Goal: Find specific page/section: Find specific page/section

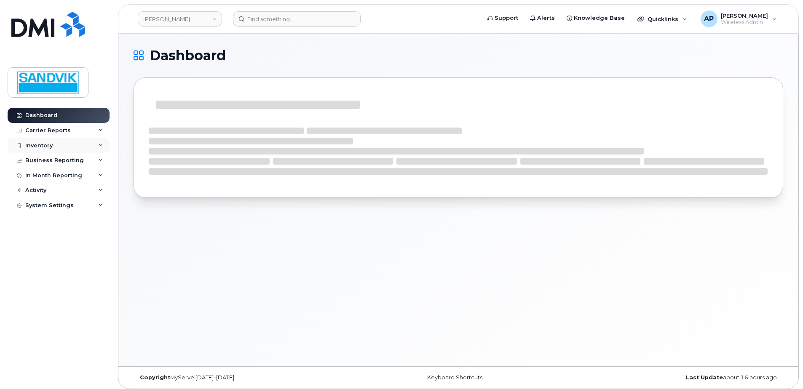
click at [36, 142] on div "Inventory" at bounding box center [38, 145] width 27 height 7
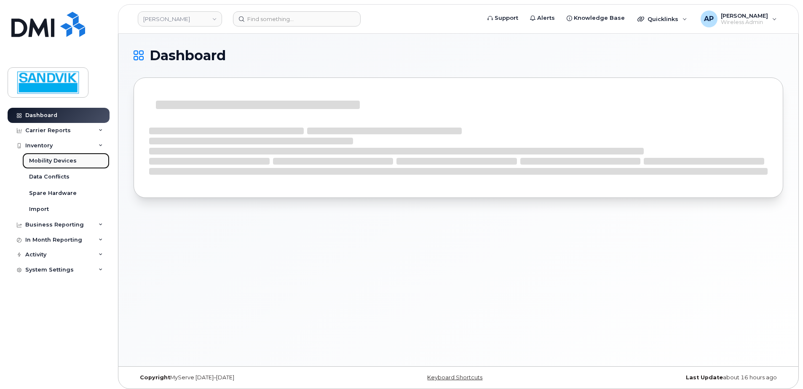
click at [62, 160] on div "Mobility Devices" at bounding box center [53, 161] width 48 height 8
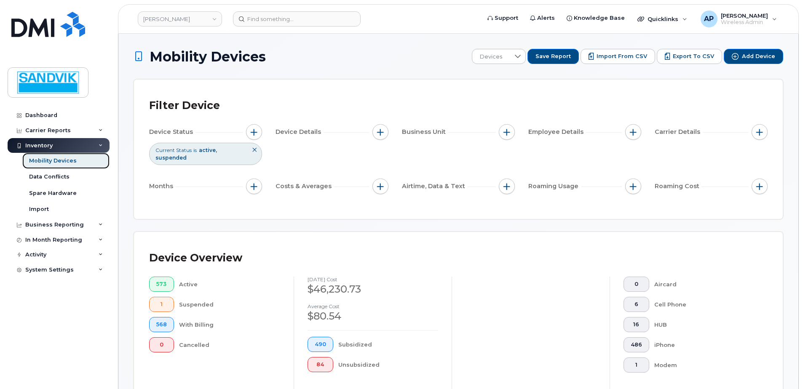
scroll to position [190, 0]
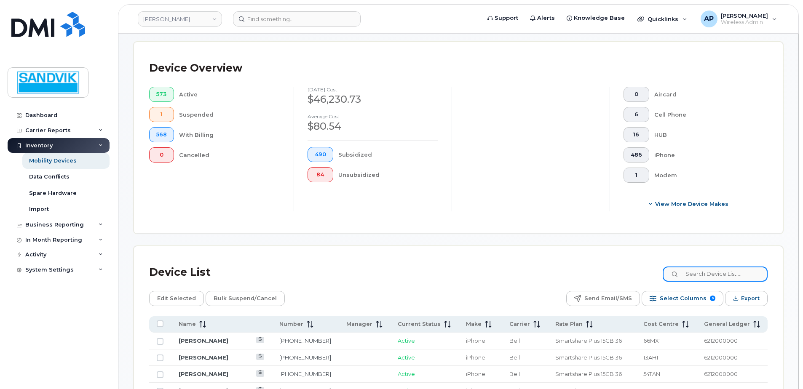
click at [698, 276] on input at bounding box center [715, 274] width 105 height 15
type input "marc"
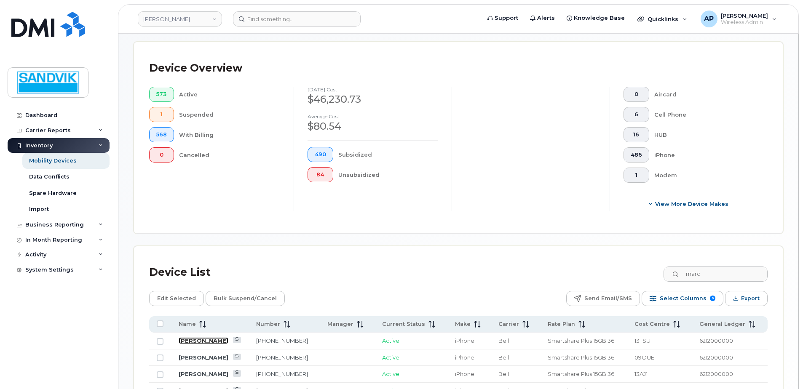
click at [212, 341] on link "[PERSON_NAME]" at bounding box center [204, 341] width 50 height 7
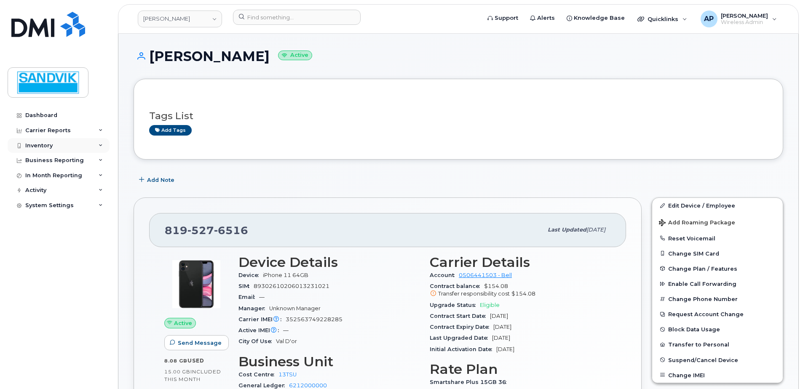
click at [43, 145] on div "Inventory" at bounding box center [38, 145] width 27 height 7
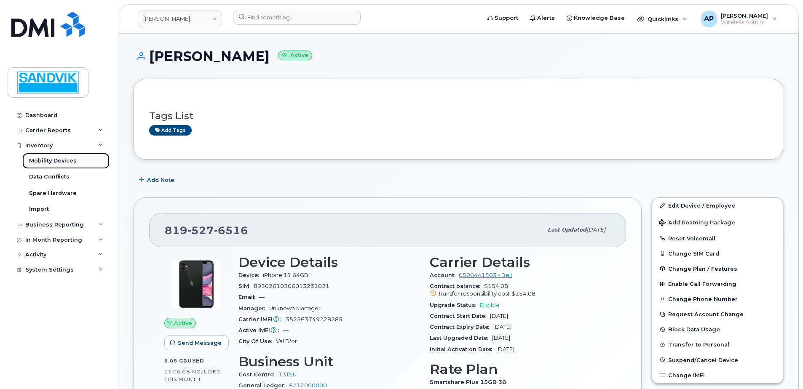
click at [51, 156] on link "Mobility Devices" at bounding box center [65, 161] width 87 height 16
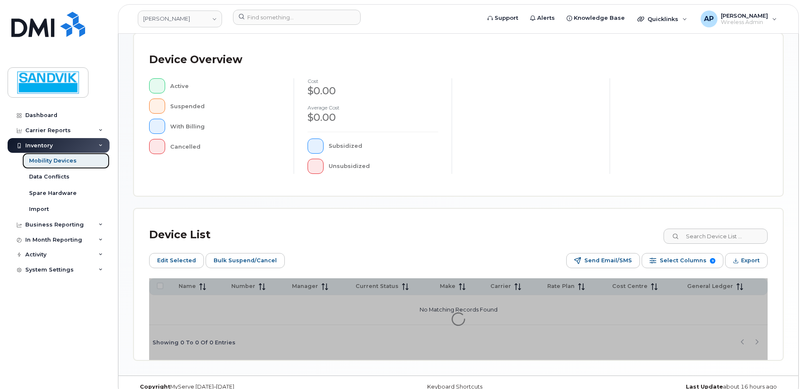
scroll to position [205, 0]
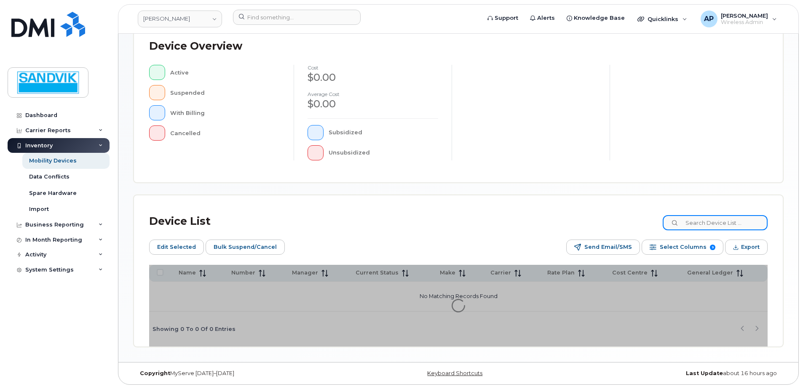
click at [706, 219] on input at bounding box center [715, 222] width 105 height 15
type input "chandler"
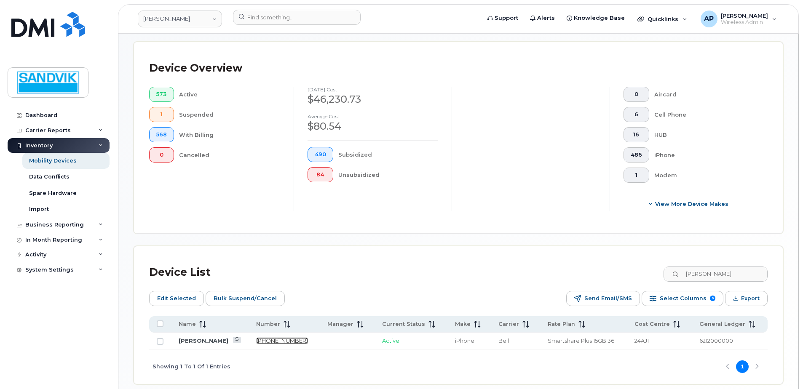
click at [276, 341] on link "705-406-2117" at bounding box center [282, 341] width 52 height 7
